Goal: Entertainment & Leisure: Consume media (video, audio)

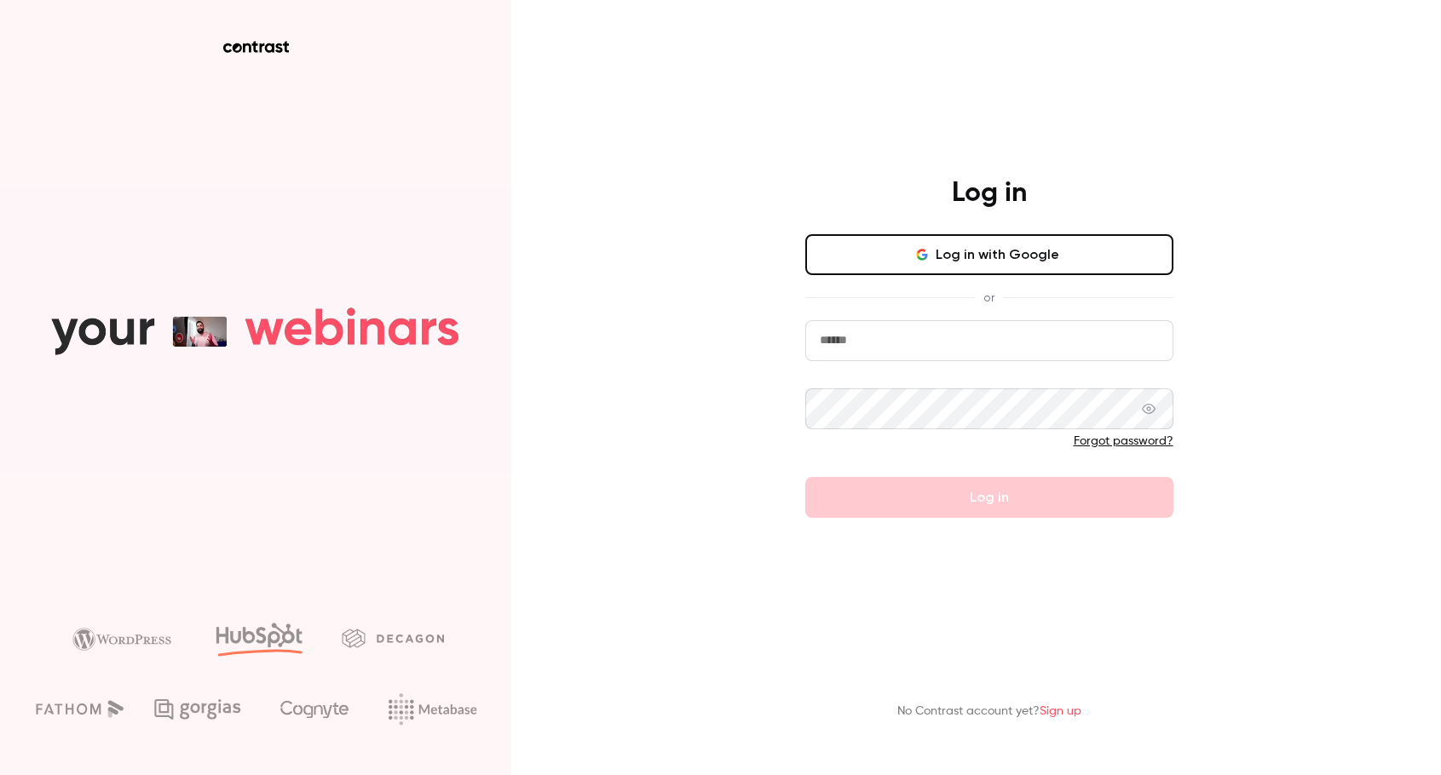
type input "**********"
click at [815, 507] on form "**********" at bounding box center [989, 419] width 368 height 198
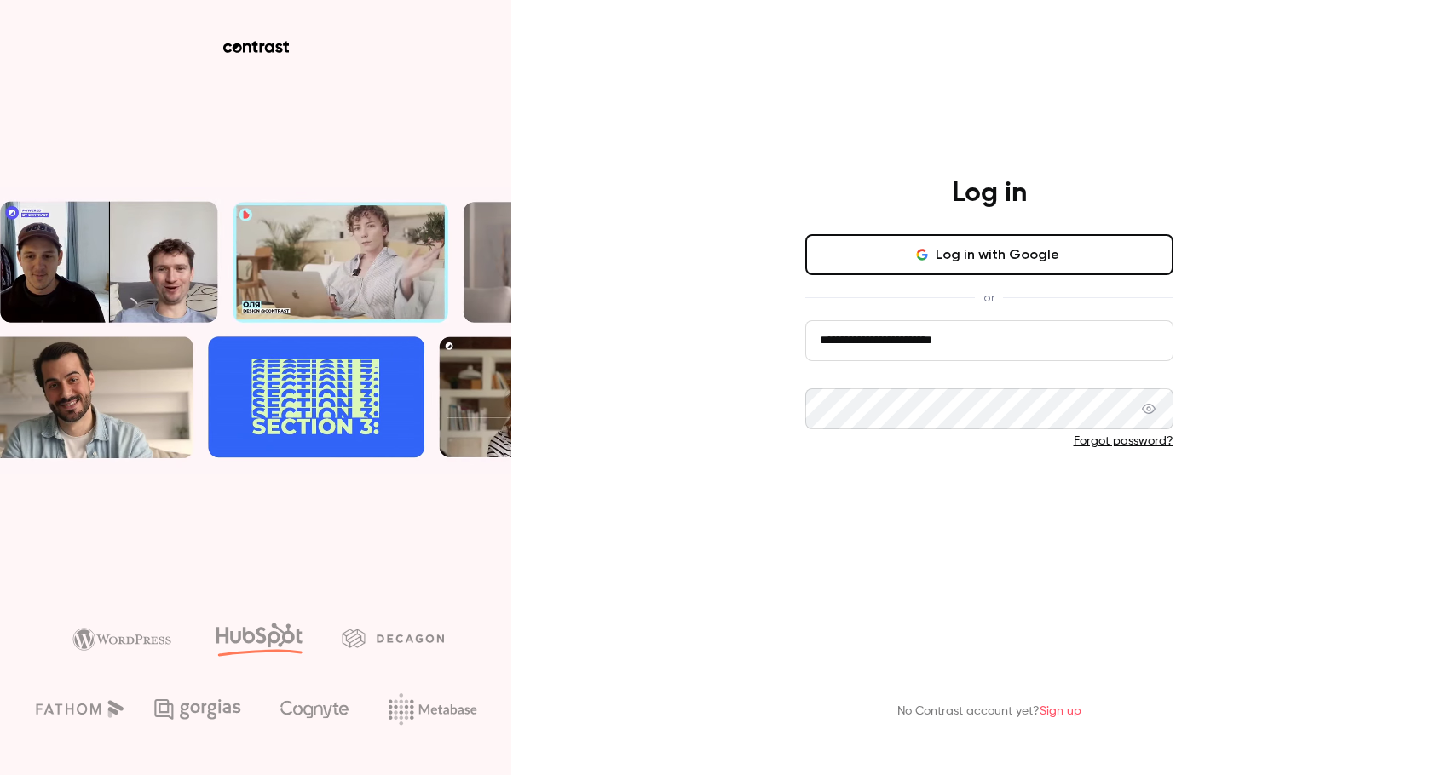
click at [815, 509] on button "Log in" at bounding box center [989, 497] width 368 height 41
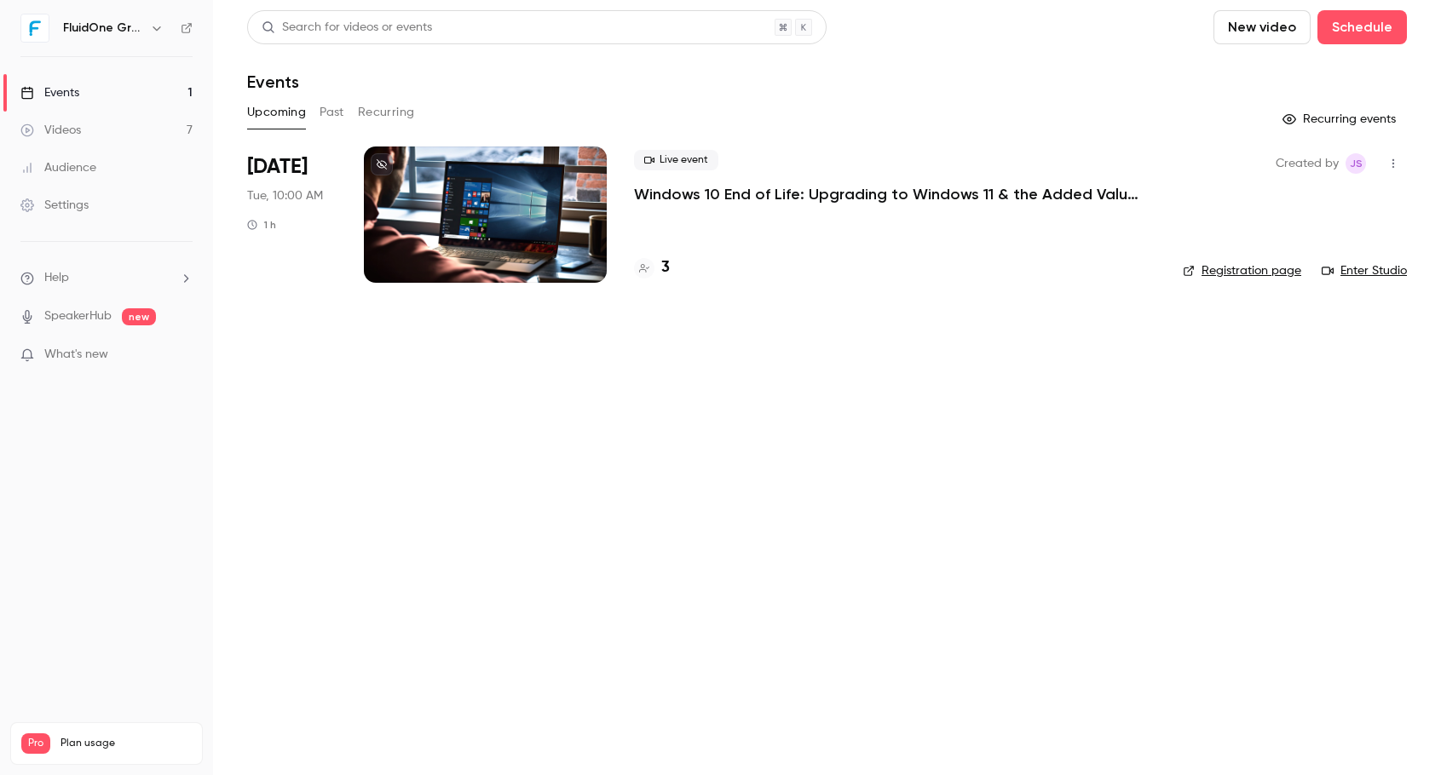
click at [82, 138] on link "Videos 7" at bounding box center [106, 130] width 213 height 37
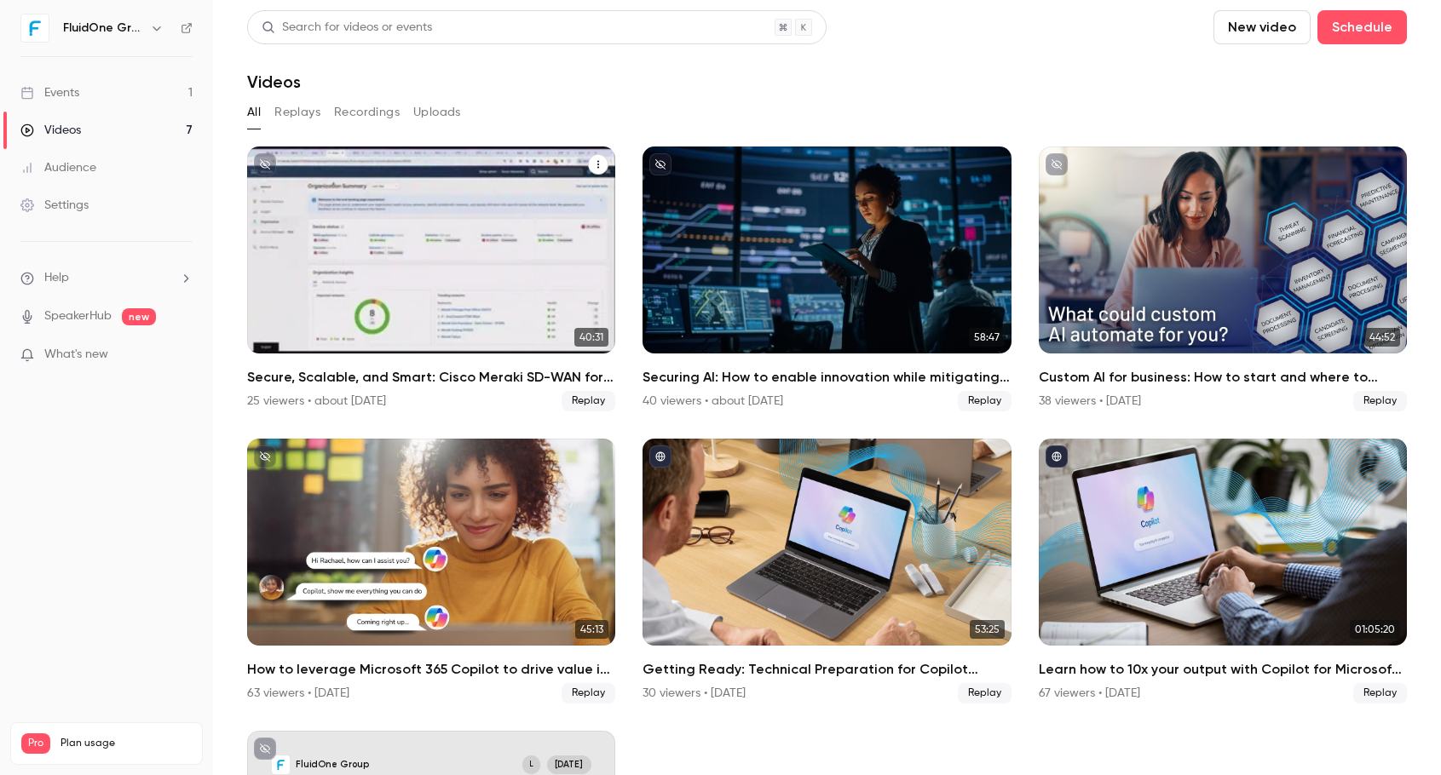
click at [456, 280] on p "Secure, Scalable, and Smart: Cisco Meraki SD-WAN for High-Performance Enterpris…" at bounding box center [431, 279] width 319 height 99
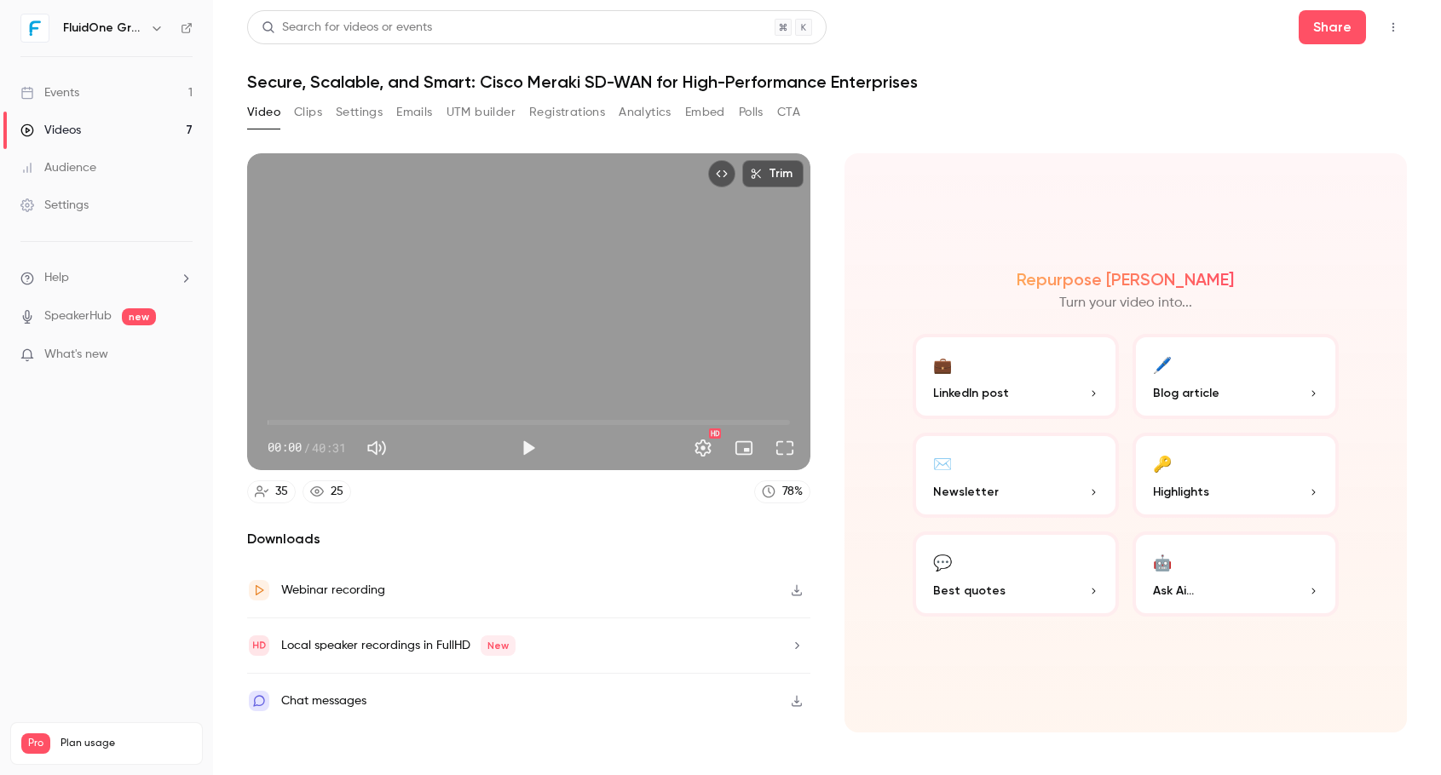
click at [297, 111] on button "Clips" at bounding box center [308, 112] width 28 height 27
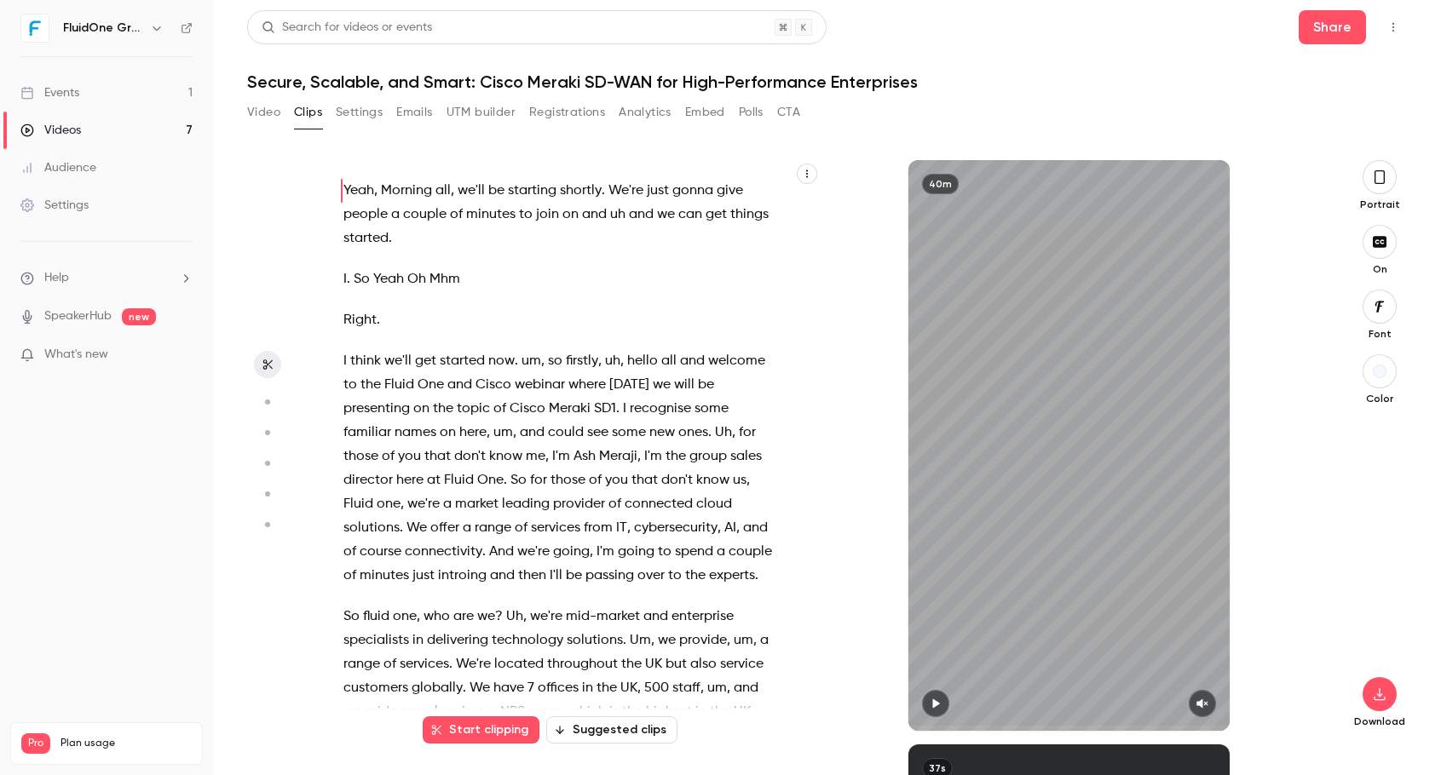
click at [263, 401] on icon "button" at bounding box center [266, 402] width 15 height 12
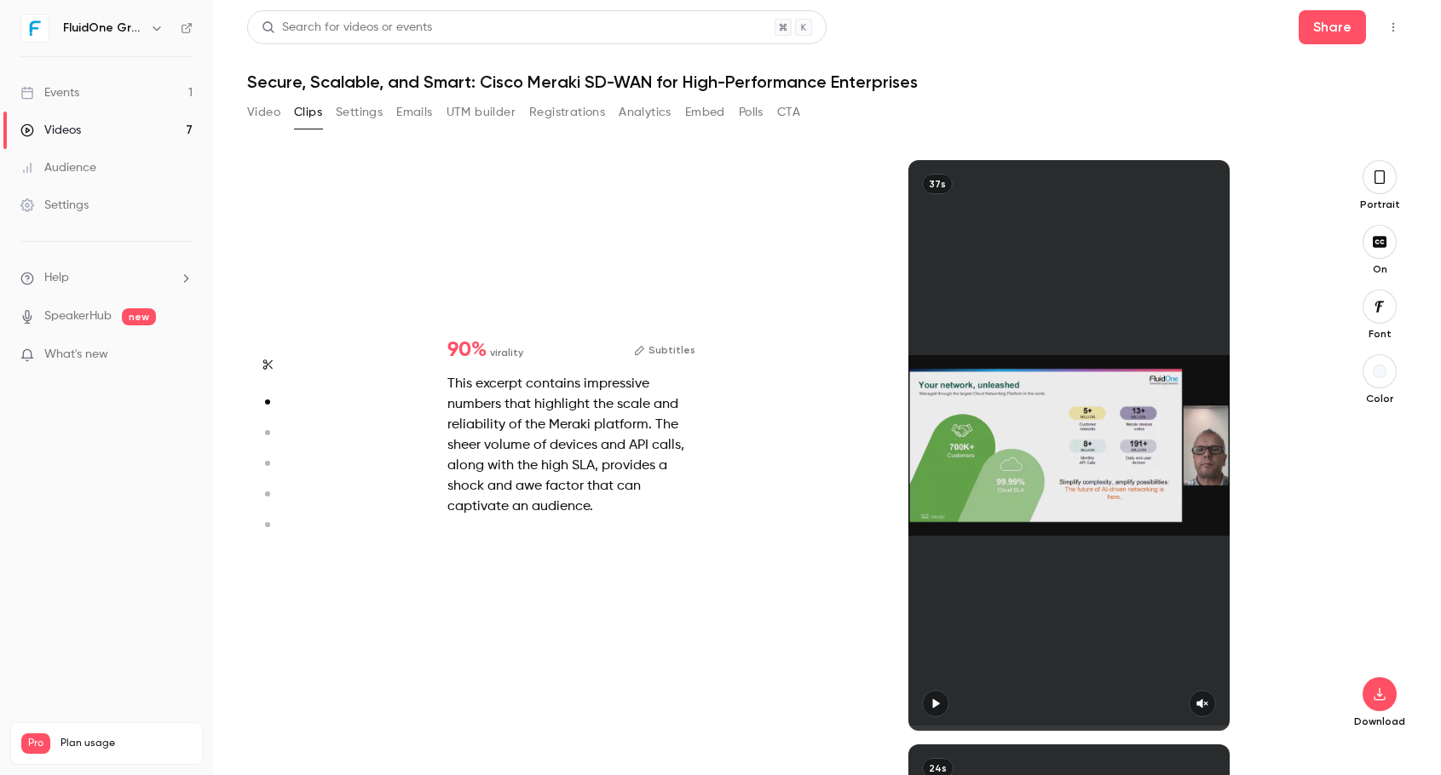
scroll to position [584, 0]
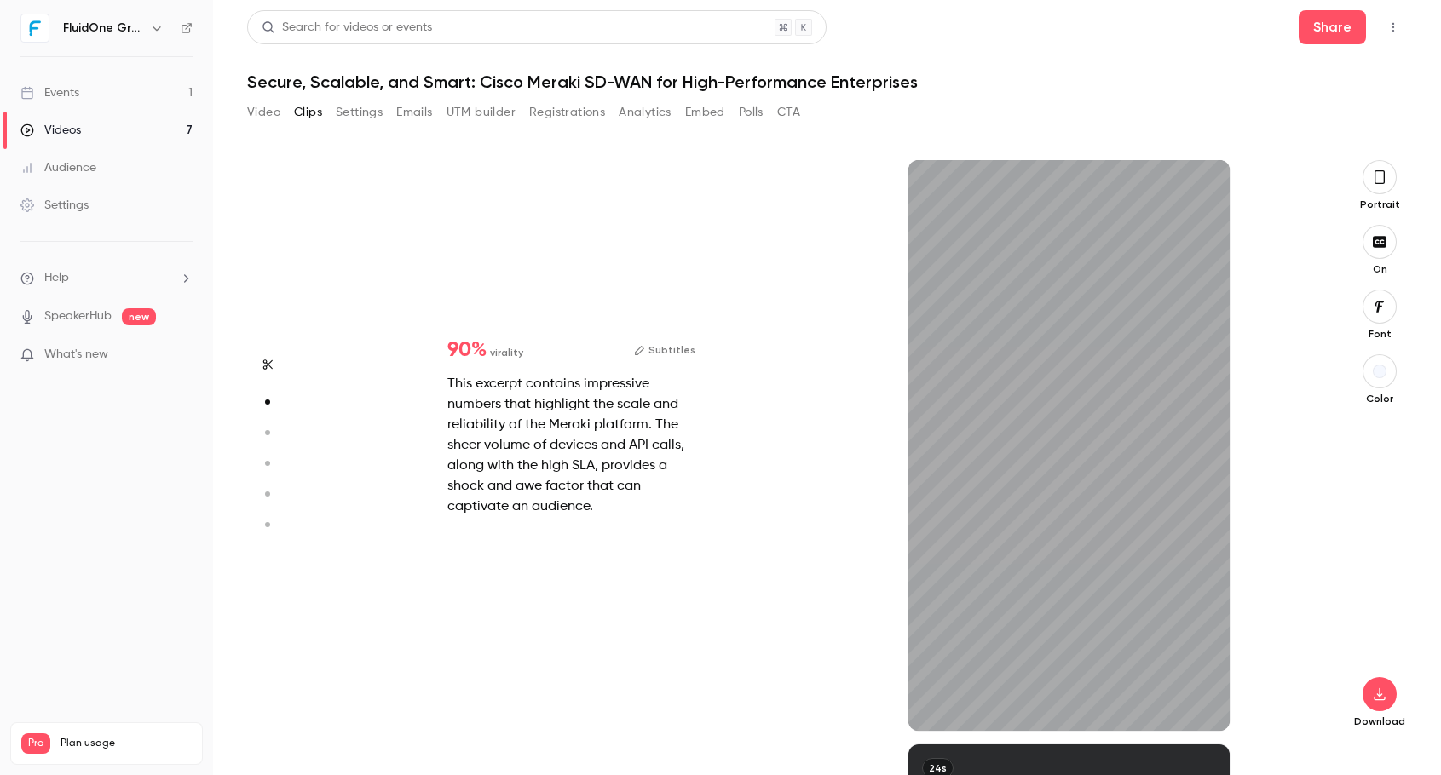
click at [270, 435] on icon "button" at bounding box center [266, 433] width 15 height 12
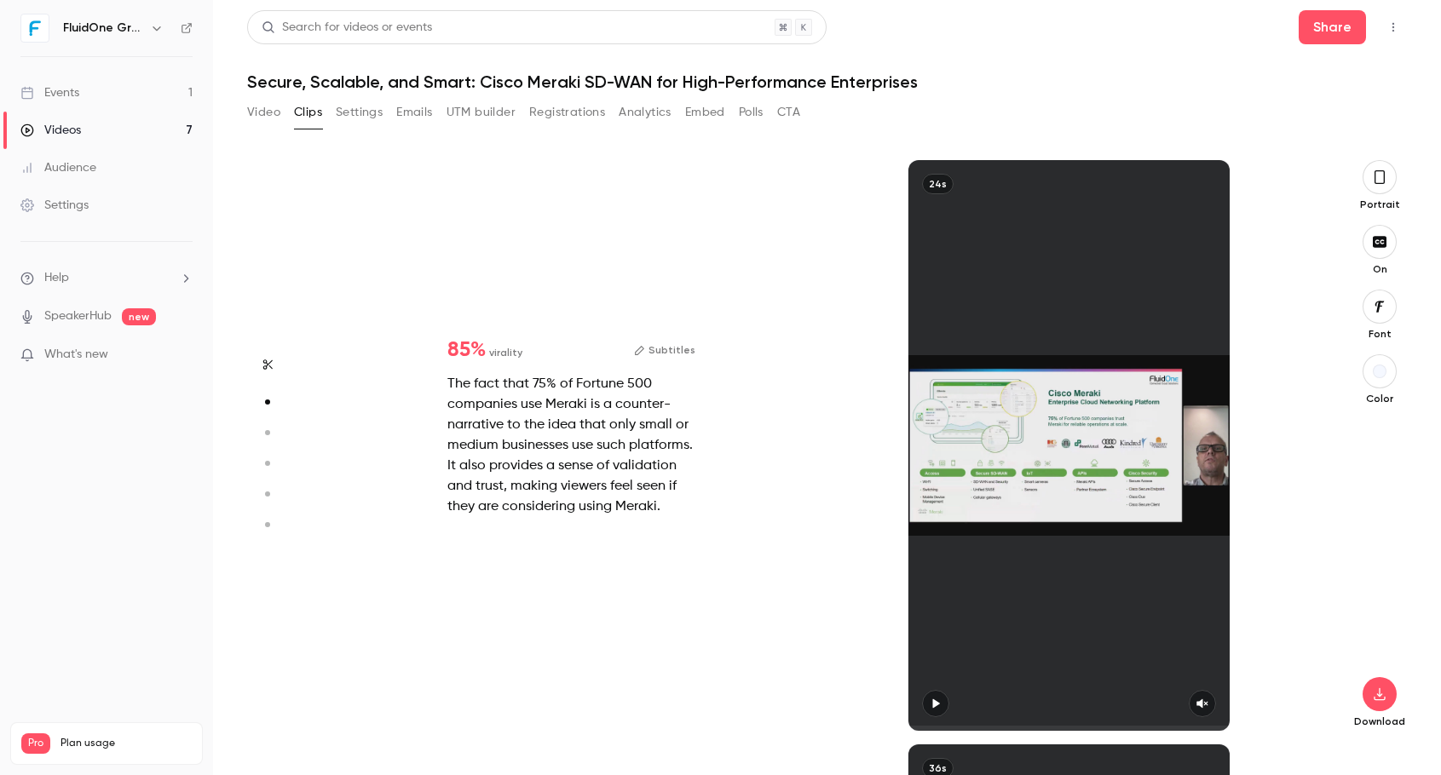
type input "*"
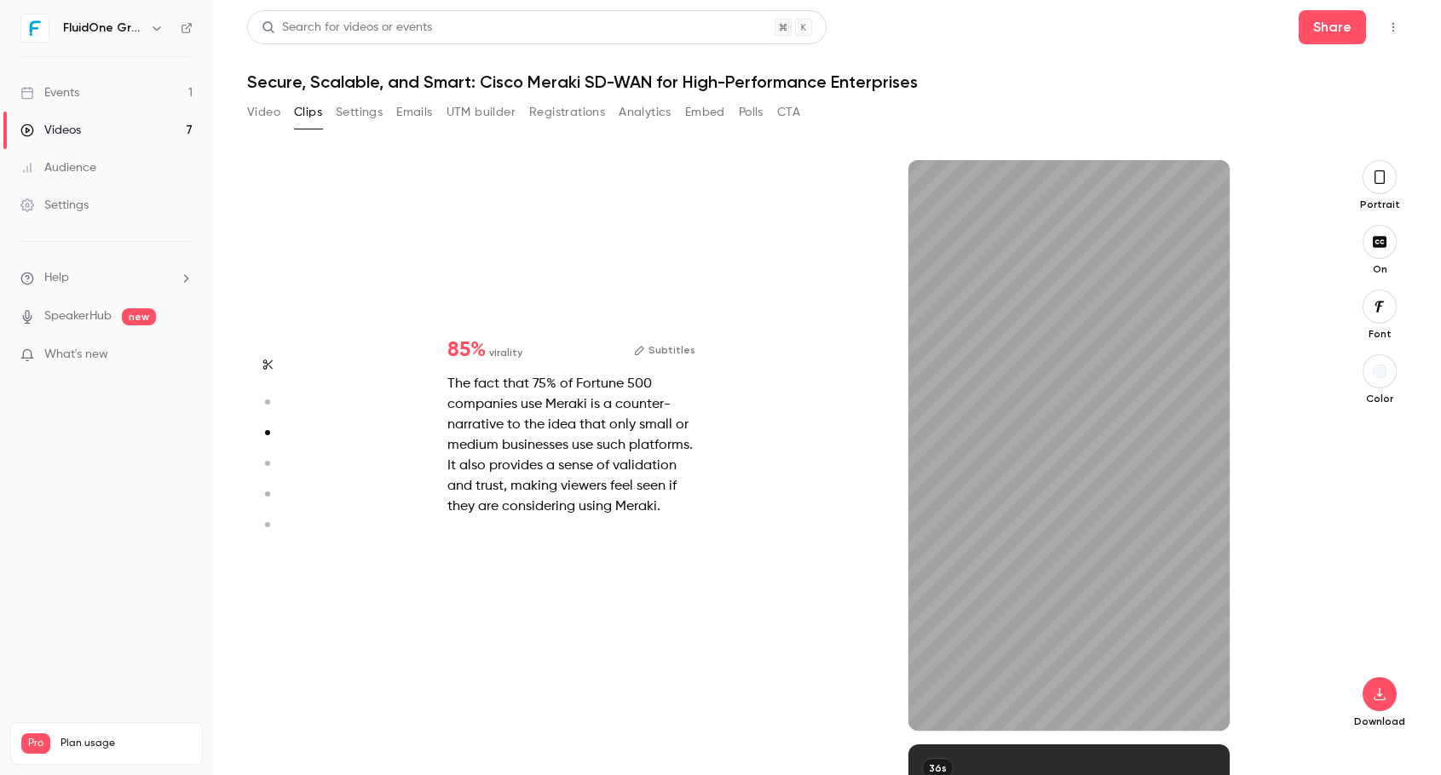
scroll to position [1169, 0]
click at [264, 401] on icon "button" at bounding box center [266, 402] width 15 height 12
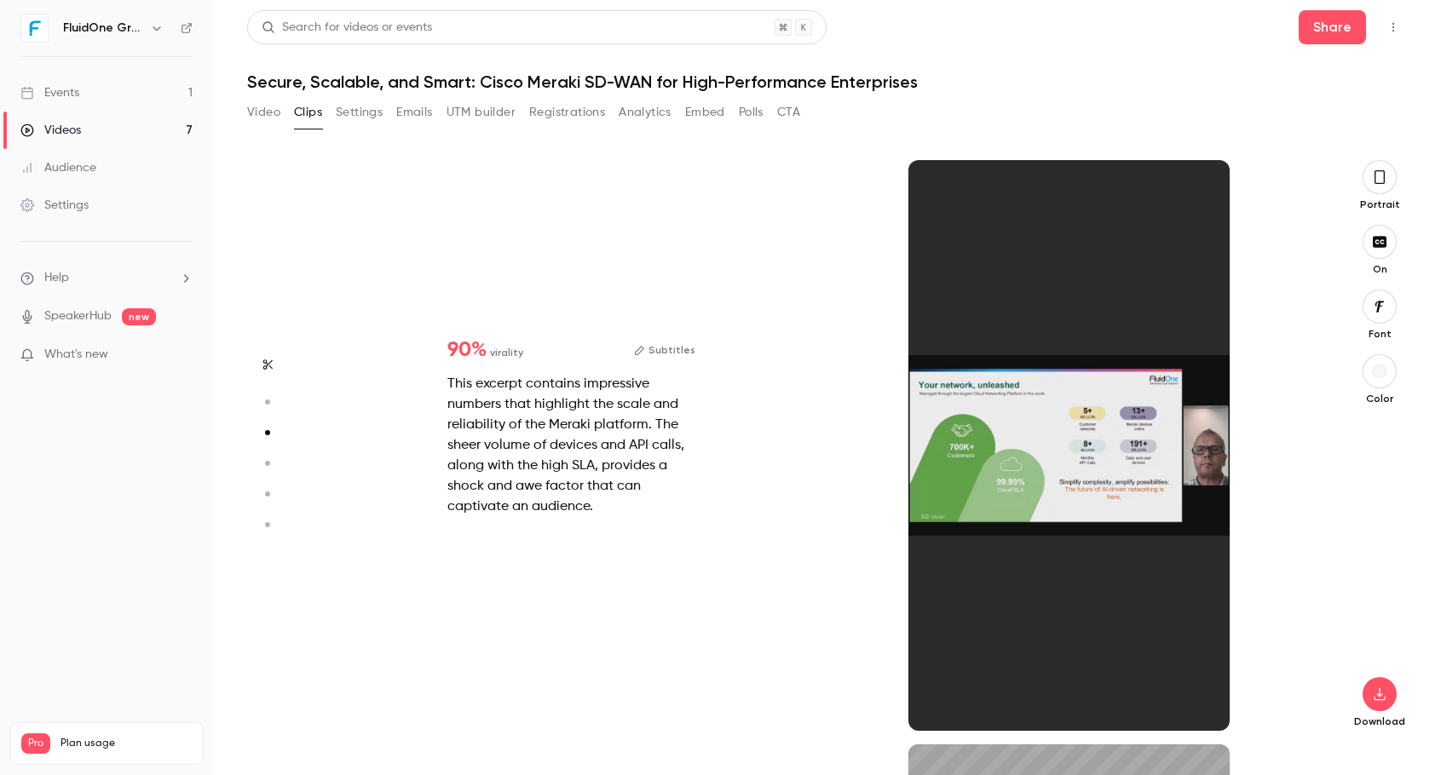
type input "*"
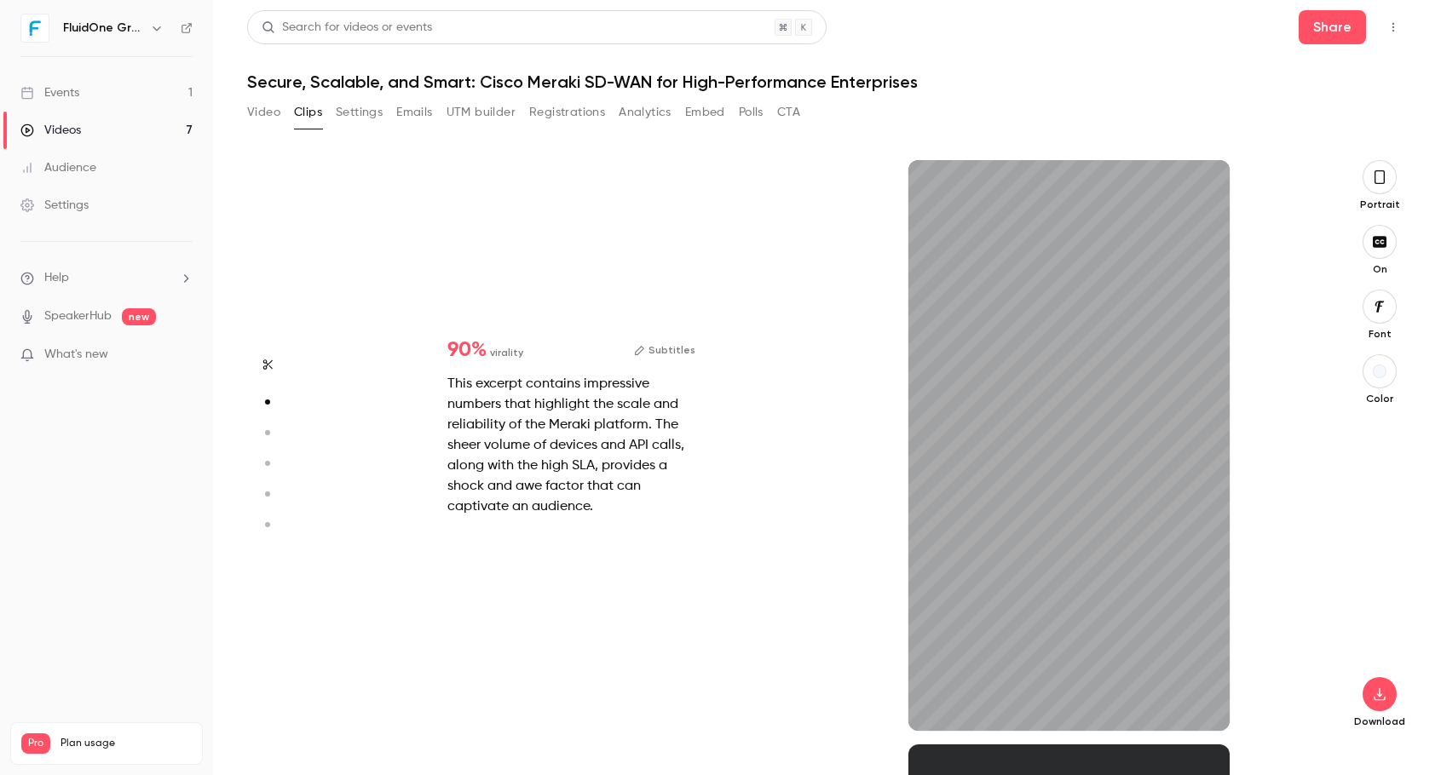
click at [261, 367] on icon "button" at bounding box center [268, 365] width 14 height 12
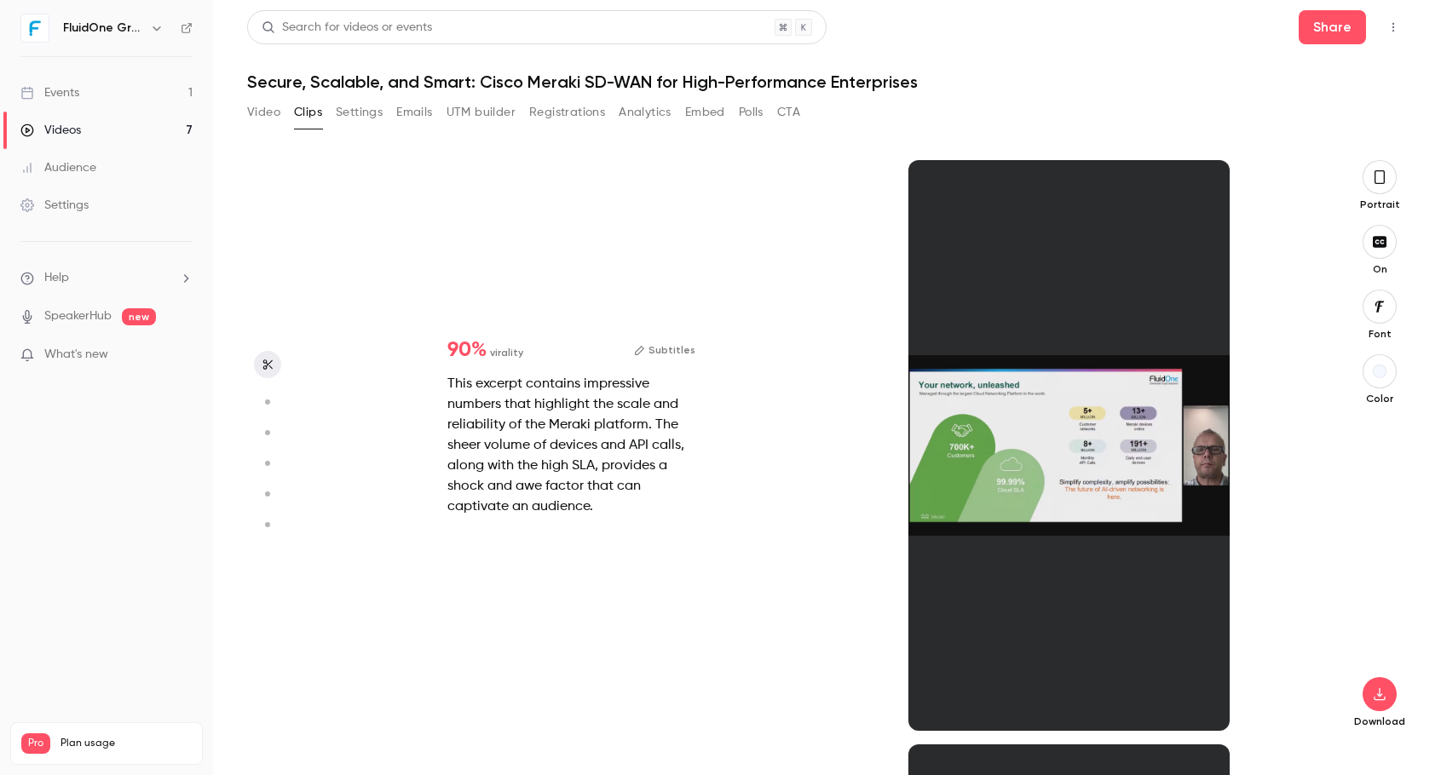
type input "*"
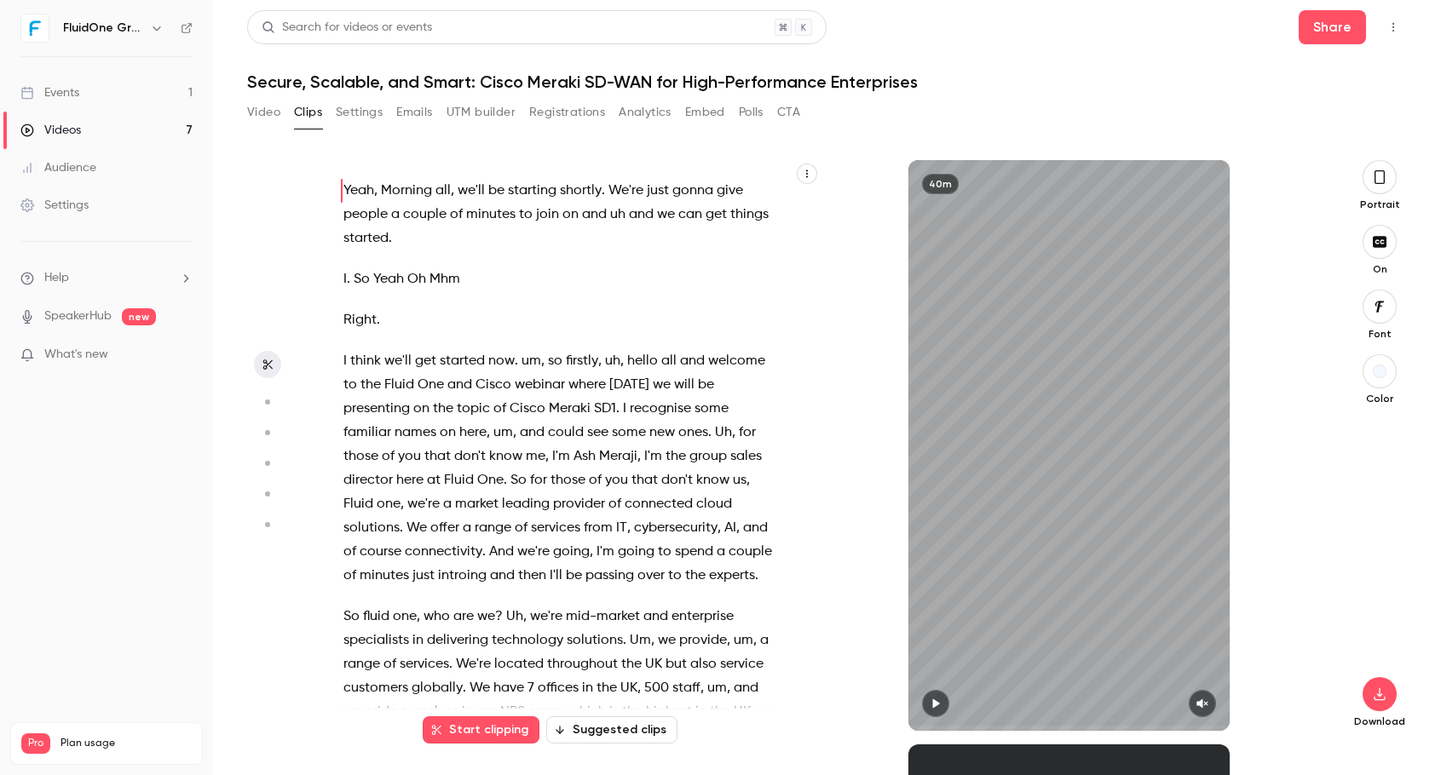
click at [268, 495] on circle "button" at bounding box center [267, 494] width 5 height 5
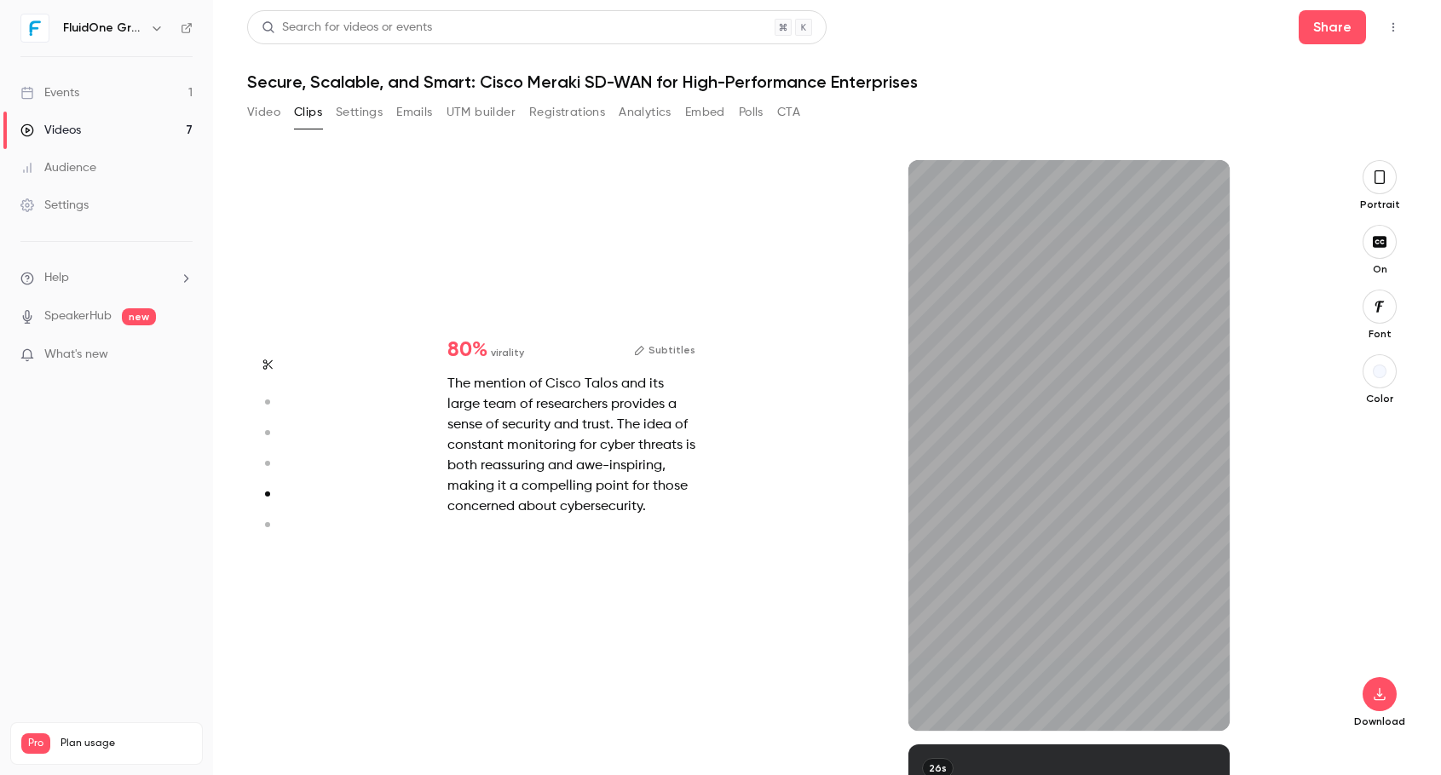
scroll to position [2338, 0]
click at [815, 697] on icon "button" at bounding box center [1379, 695] width 20 height 14
type input "****"
